Goal: Transaction & Acquisition: Purchase product/service

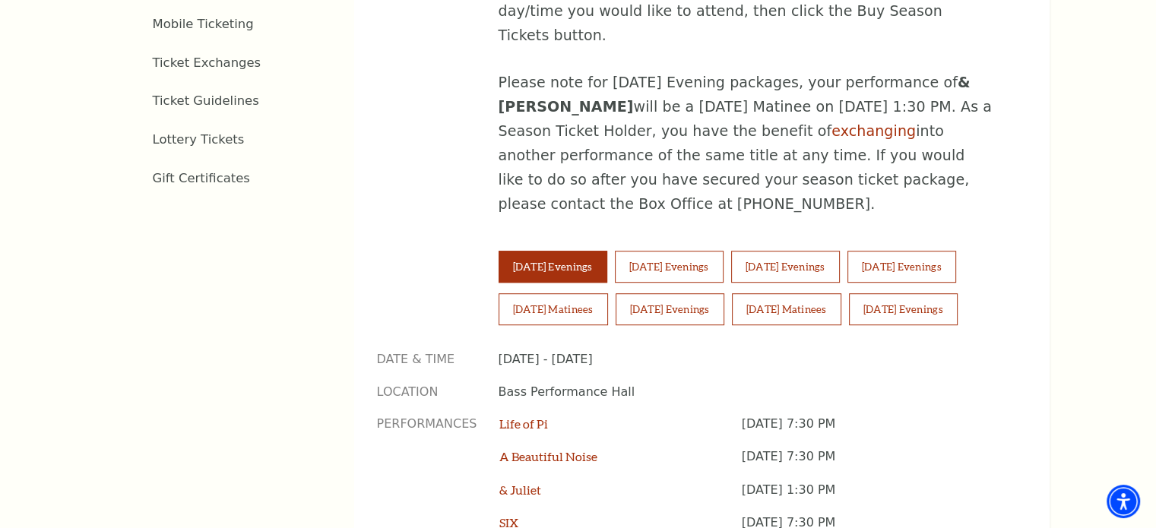
scroll to position [970, 0]
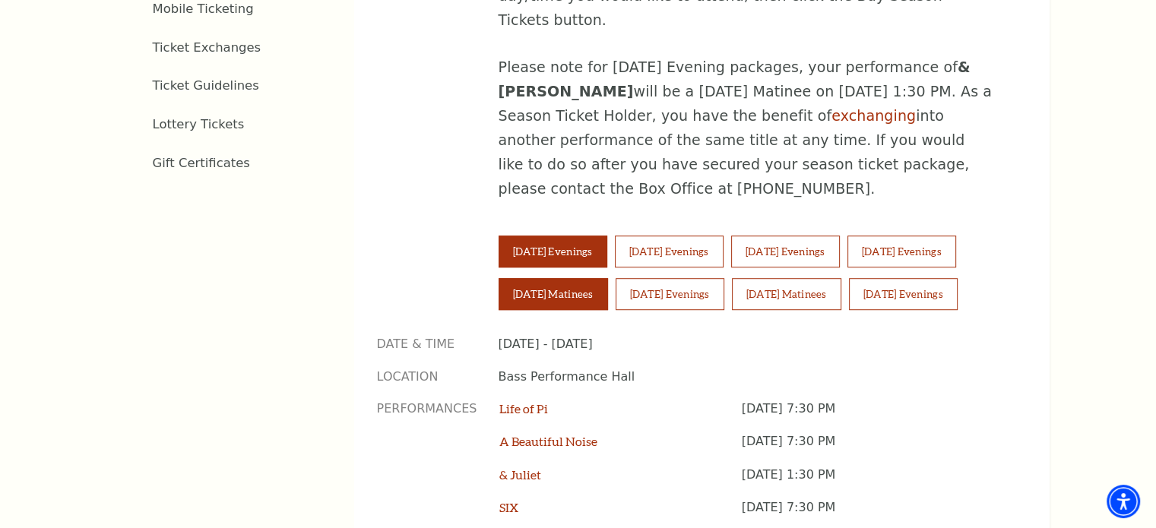
click at [572, 278] on button "[DATE] Matinees" at bounding box center [553, 294] width 109 height 32
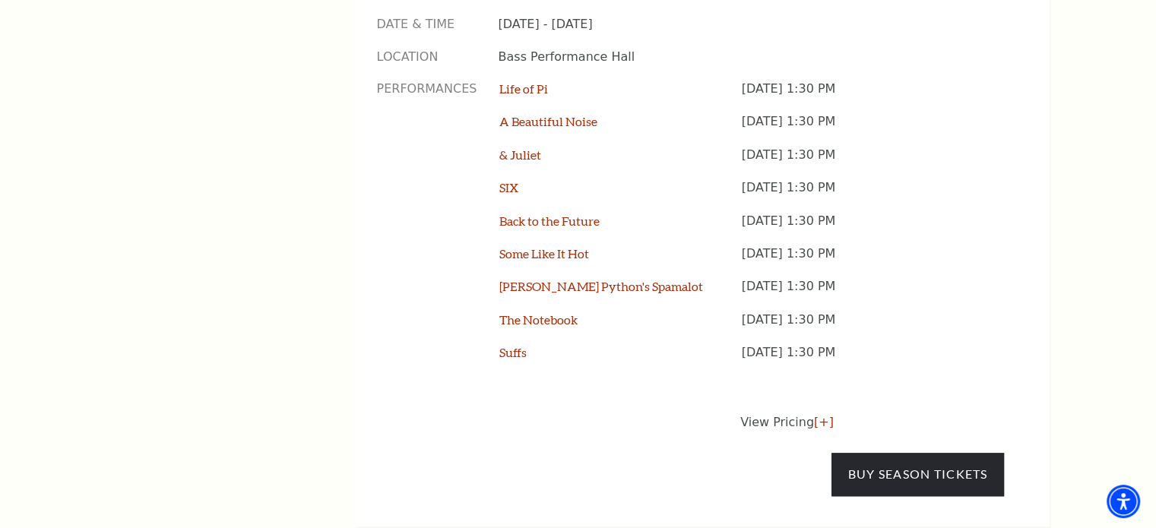
scroll to position [1214, 0]
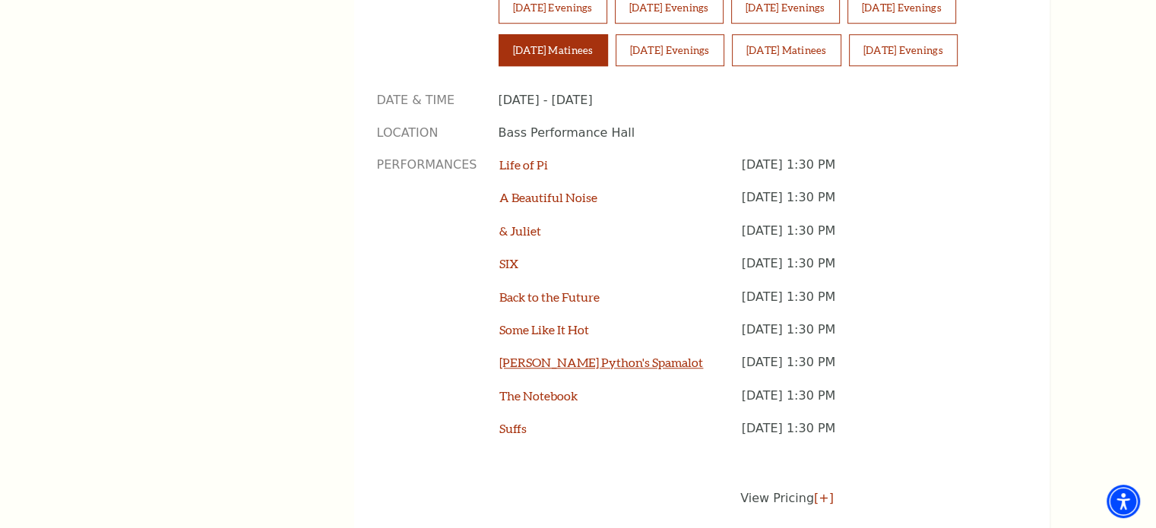
click at [526, 355] on link "[PERSON_NAME] Python's Spamalot" at bounding box center [601, 362] width 204 height 14
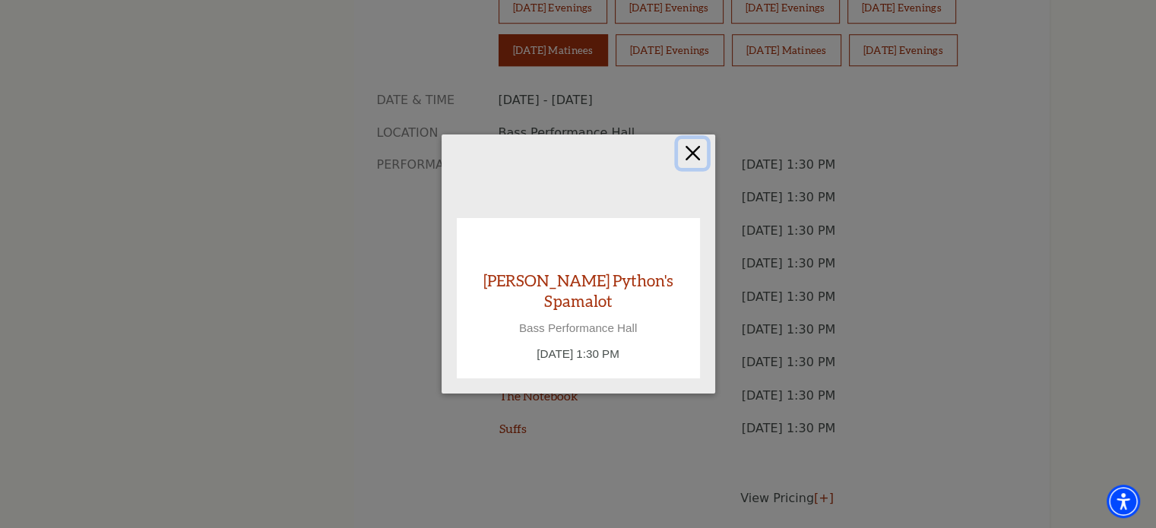
click at [693, 166] on button "Close" at bounding box center [692, 153] width 29 height 29
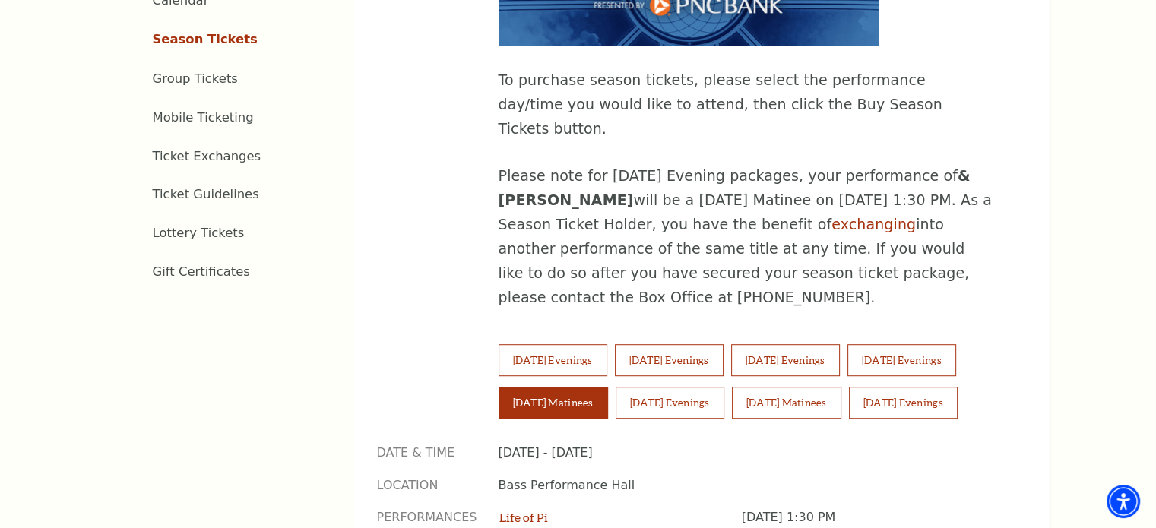
scroll to position [834, 0]
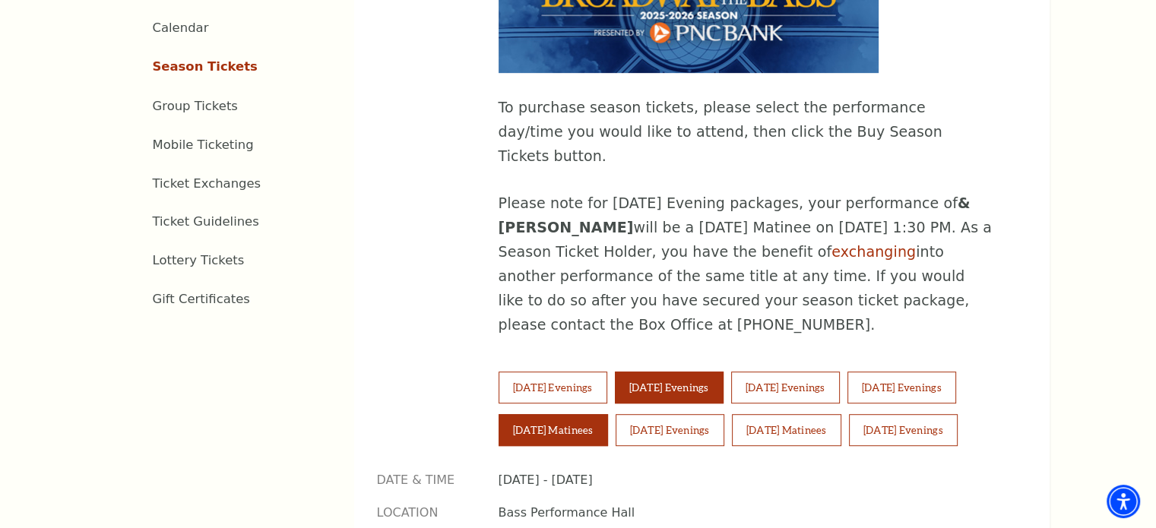
click at [670, 372] on button "[DATE] Evenings" at bounding box center [669, 388] width 109 height 32
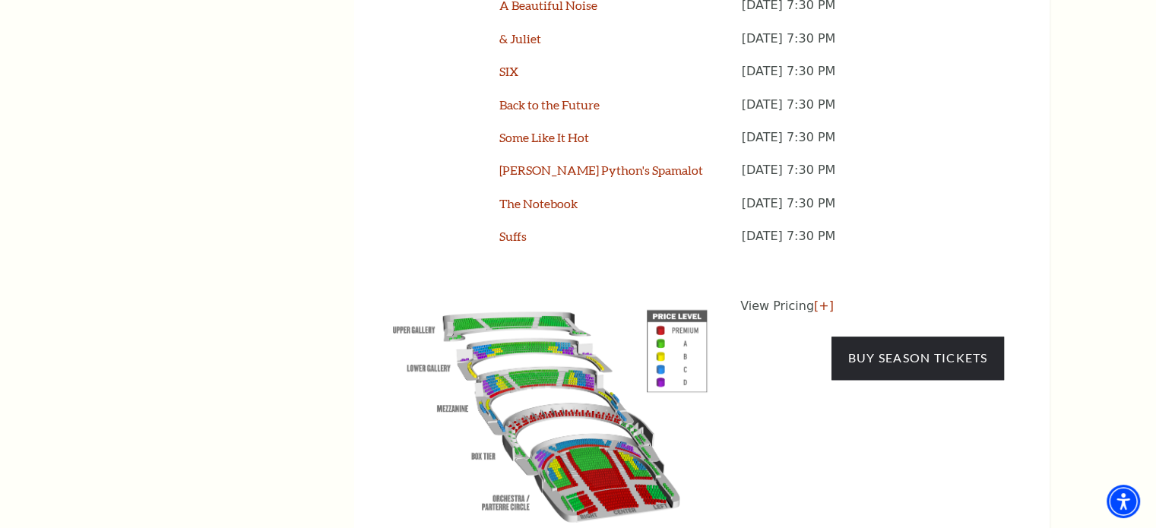
scroll to position [1451, 0]
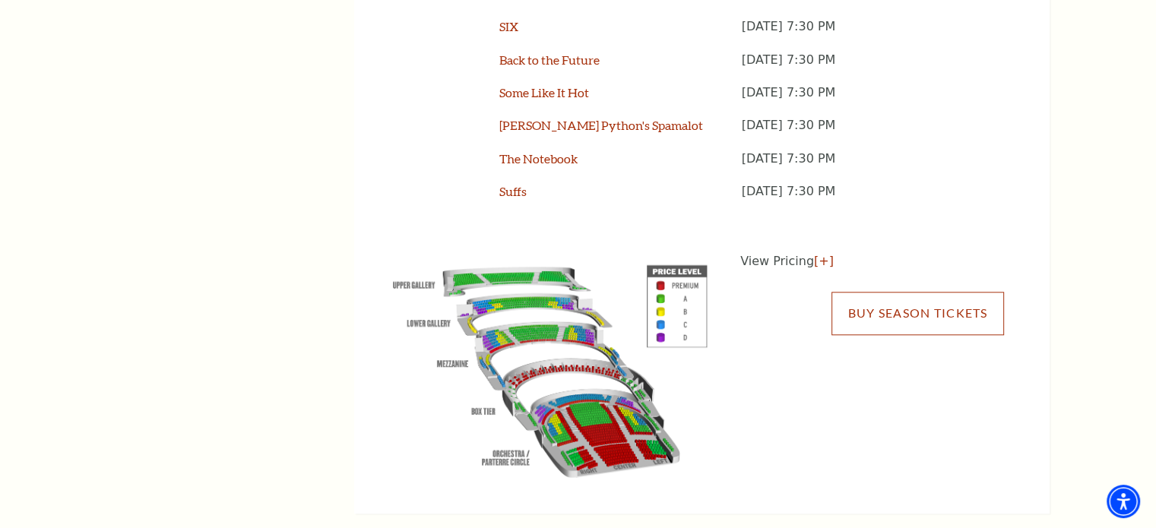
click at [897, 292] on link "Buy Season Tickets" at bounding box center [918, 313] width 172 height 43
